Goal: Information Seeking & Learning: Learn about a topic

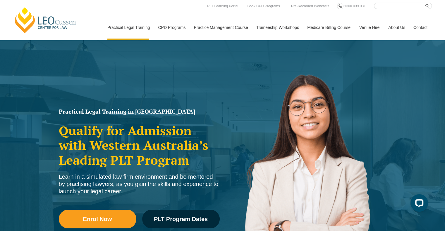
scroll to position [103, 0]
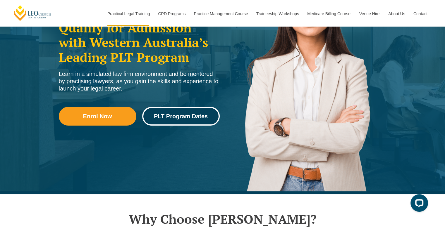
click at [173, 115] on span "PLT Program Dates" at bounding box center [181, 116] width 54 height 6
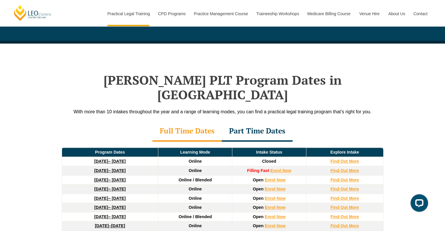
scroll to position [717, 0]
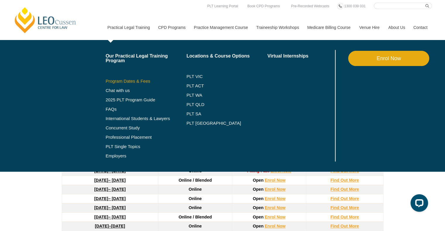
click at [130, 80] on link "Program Dates & Fees" at bounding box center [146, 81] width 81 height 5
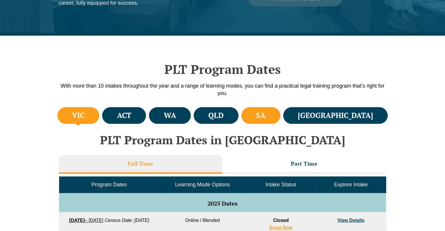
click at [280, 116] on li "SA" at bounding box center [260, 115] width 39 height 17
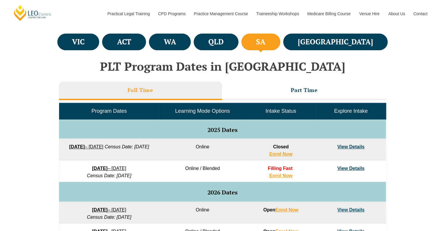
scroll to position [212, 0]
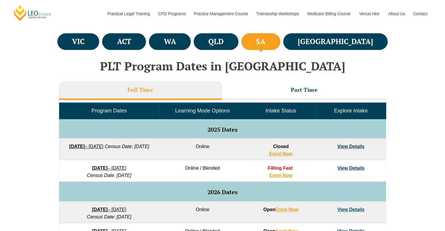
click at [265, 43] on h4 "SA" at bounding box center [260, 42] width 9 height 10
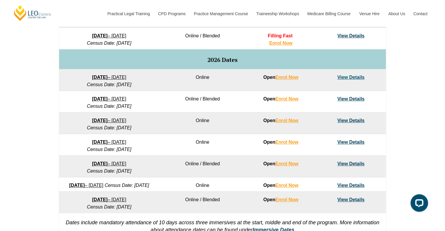
scroll to position [345, 0]
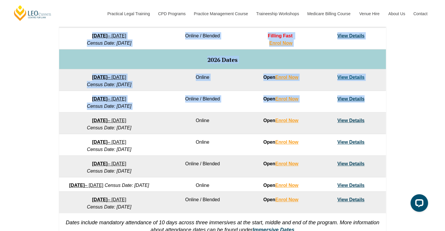
drag, startPoint x: 368, startPoint y: 97, endPoint x: 56, endPoint y: 97, distance: 312.1
click at [56, 97] on div "Full Time Part Time Program Dates Learning Mode Options Intake Status Explore I…" at bounding box center [222, 96] width 333 height 300
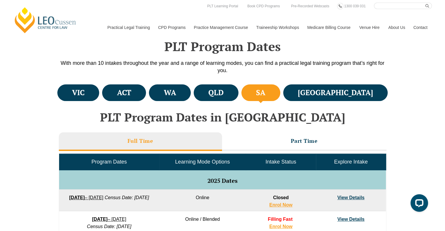
scroll to position [160, 0]
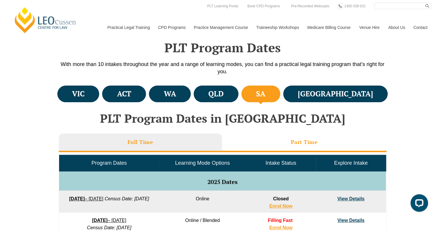
click at [305, 143] on h3 "Part Time" at bounding box center [303, 142] width 27 height 7
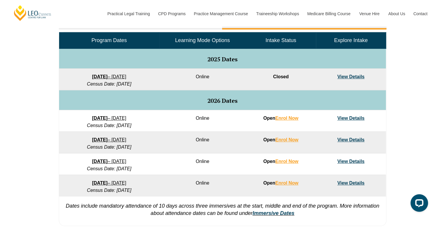
scroll to position [255, 0]
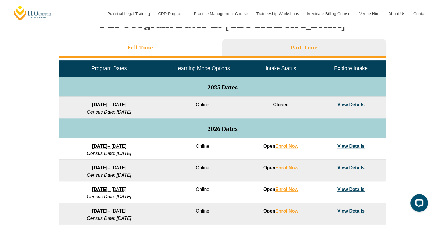
click at [184, 49] on li "Full Time" at bounding box center [140, 48] width 163 height 19
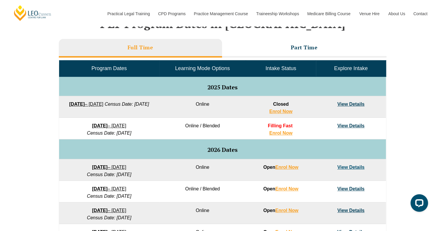
click at [34, 159] on div "VIC ACT WA QLD SA NSW PLT Program Dates in Victoria Full Time Part Time Program…" at bounding box center [222, 162] width 445 height 346
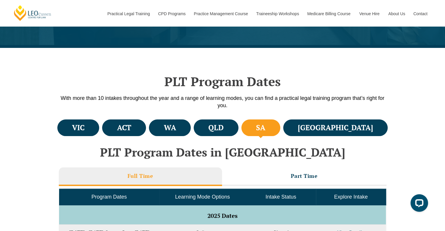
scroll to position [131, 0]
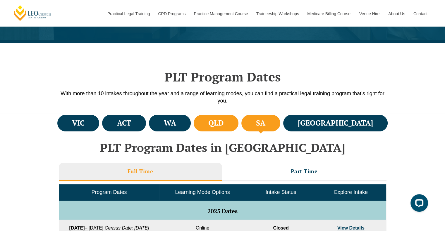
click at [238, 130] on li "QLD" at bounding box center [215, 123] width 45 height 17
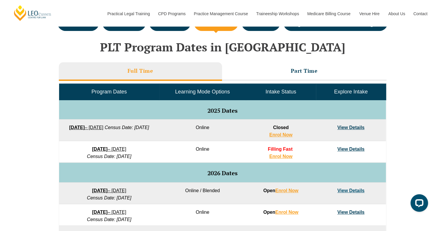
scroll to position [185, 0]
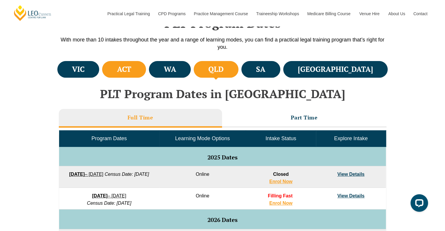
click at [131, 68] on h4 "ACT" at bounding box center [124, 70] width 14 height 10
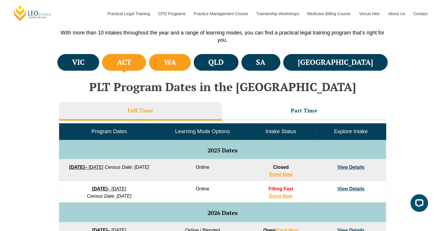
scroll to position [192, 0]
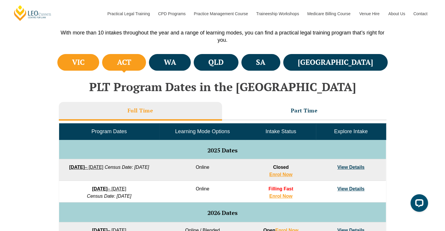
click at [84, 60] on h4 "VIC" at bounding box center [78, 63] width 13 height 10
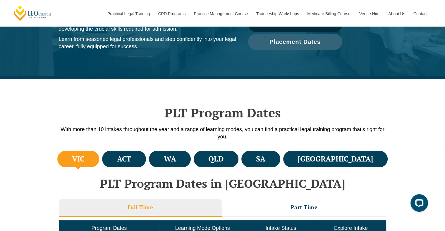
scroll to position [0, 0]
